Goal: Task Accomplishment & Management: Use online tool/utility

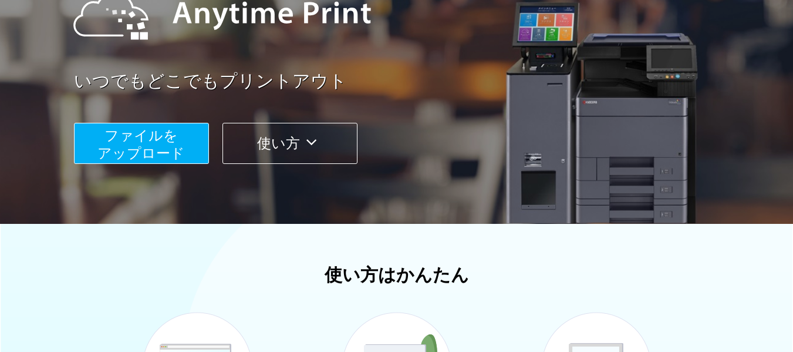
click at [194, 153] on button "ファイルを ​​アップロード" at bounding box center [141, 143] width 135 height 41
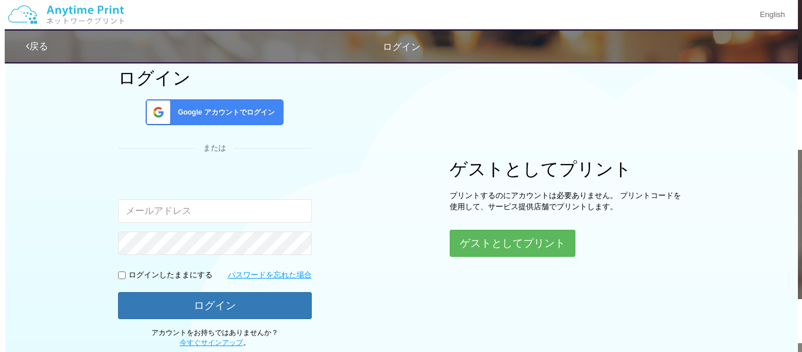
scroll to position [147, 0]
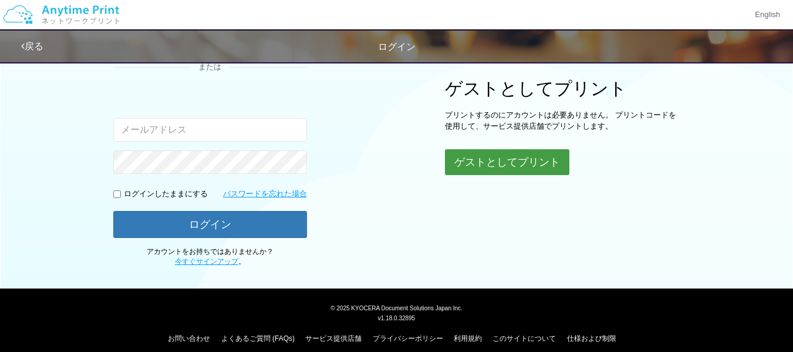
click at [460, 157] on button "ゲストとしてプリント" at bounding box center [507, 162] width 124 height 26
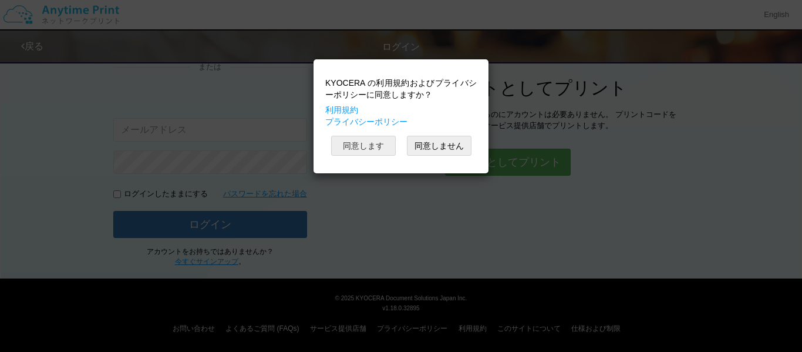
click at [377, 143] on button "同意します" at bounding box center [363, 146] width 65 height 20
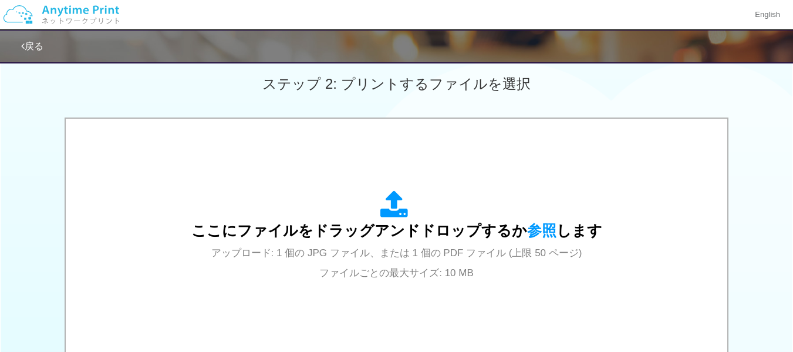
scroll to position [329, 0]
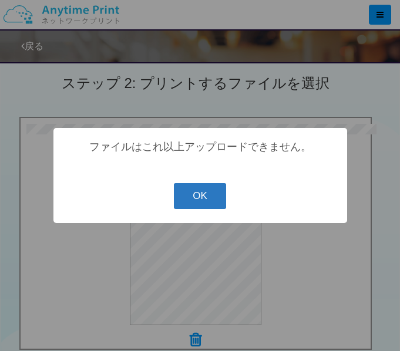
click at [205, 200] on button "OK" at bounding box center [200, 196] width 52 height 26
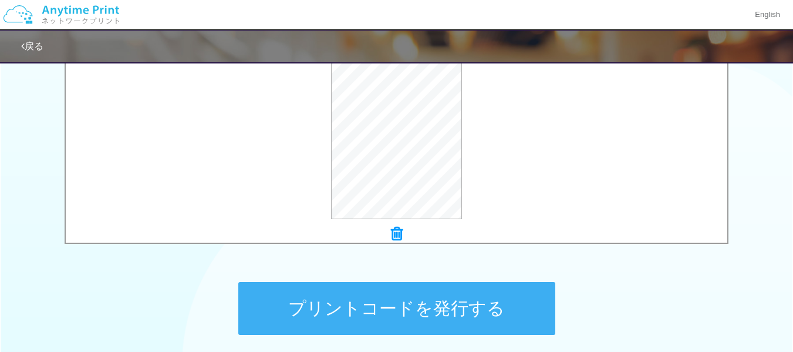
scroll to position [441, 0]
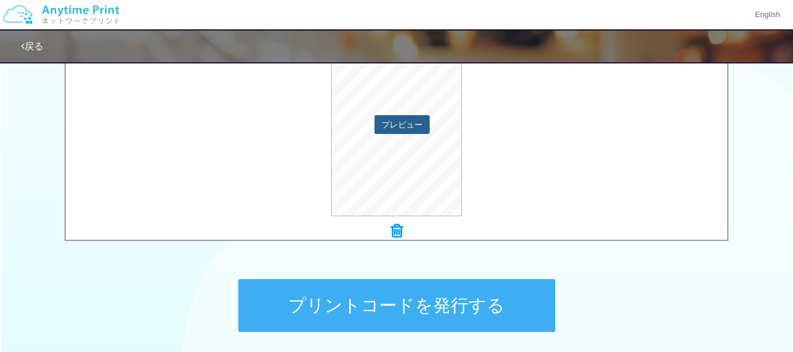
click at [400, 126] on button "プレビュー" at bounding box center [401, 124] width 55 height 19
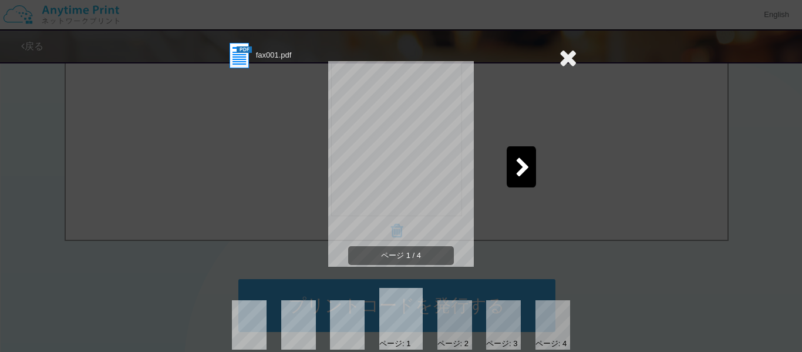
click at [235, 58] on img at bounding box center [239, 55] width 29 height 29
click at [529, 158] on div at bounding box center [521, 166] width 29 height 41
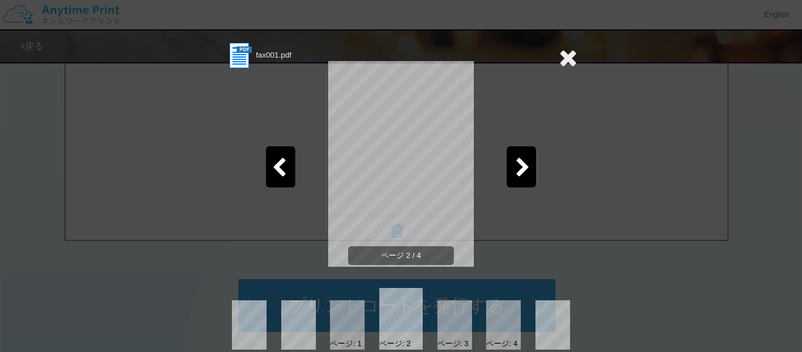
click at [529, 158] on div at bounding box center [521, 166] width 29 height 41
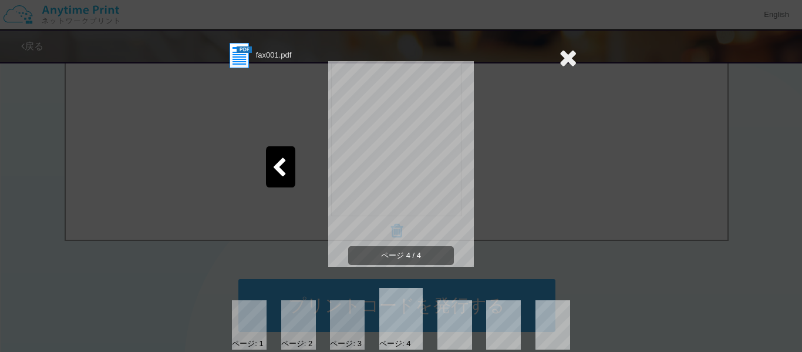
click at [567, 61] on icon at bounding box center [568, 57] width 18 height 23
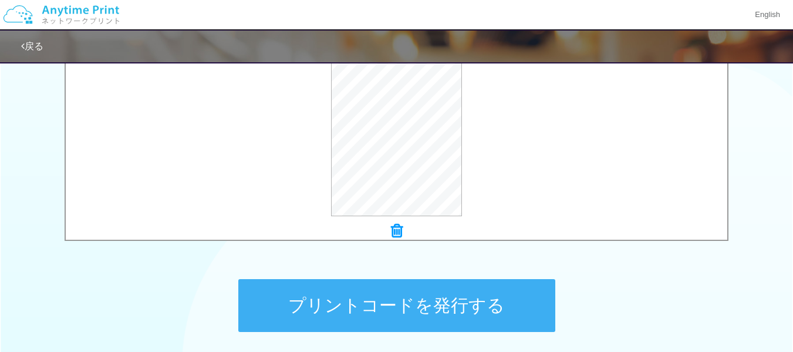
click at [394, 231] on icon at bounding box center [397, 230] width 12 height 15
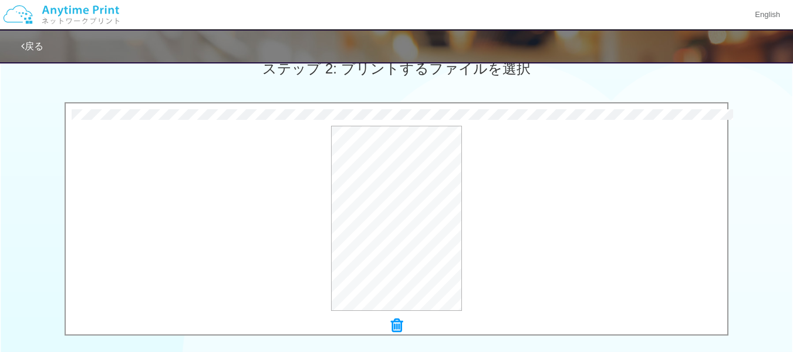
scroll to position [501, 0]
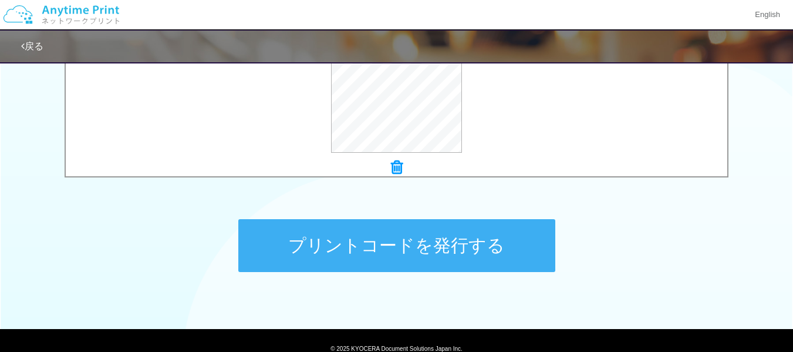
click at [443, 257] on button "プリントコードを発行する" at bounding box center [396, 245] width 317 height 53
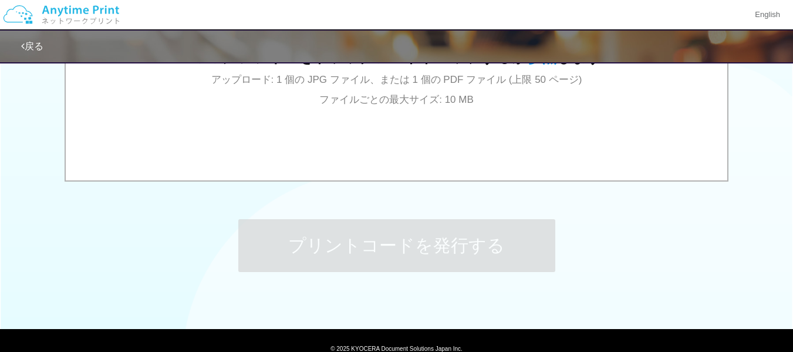
scroll to position [0, 0]
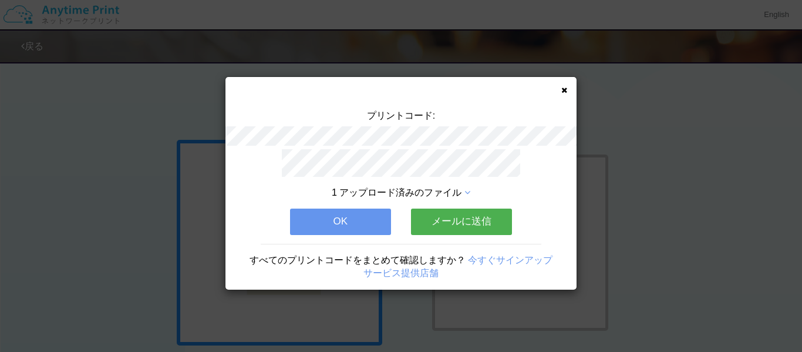
click at [443, 257] on span "すべてのプリントコードをまとめて確認しますか？" at bounding box center [357, 260] width 216 height 10
click at [360, 214] on button "OK" at bounding box center [340, 221] width 101 height 26
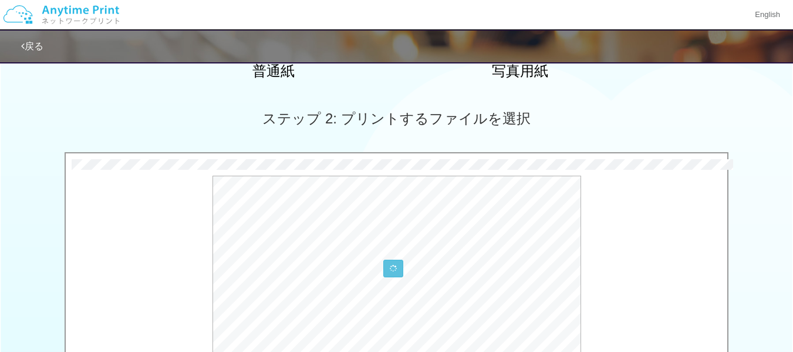
scroll to position [419, 0]
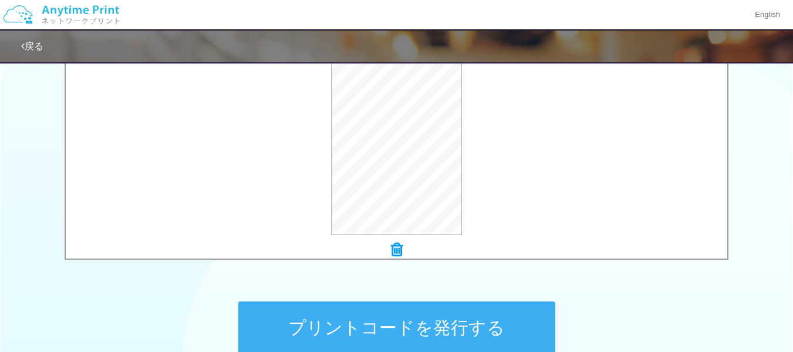
click at [484, 322] on button "プリントコードを発行する" at bounding box center [396, 327] width 317 height 53
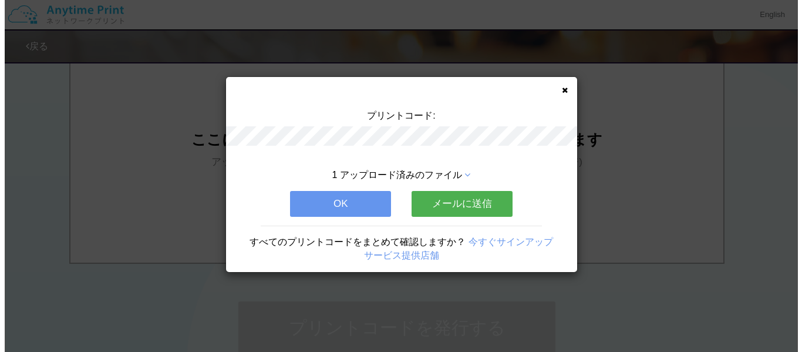
scroll to position [0, 0]
